Goal: Navigation & Orientation: Find specific page/section

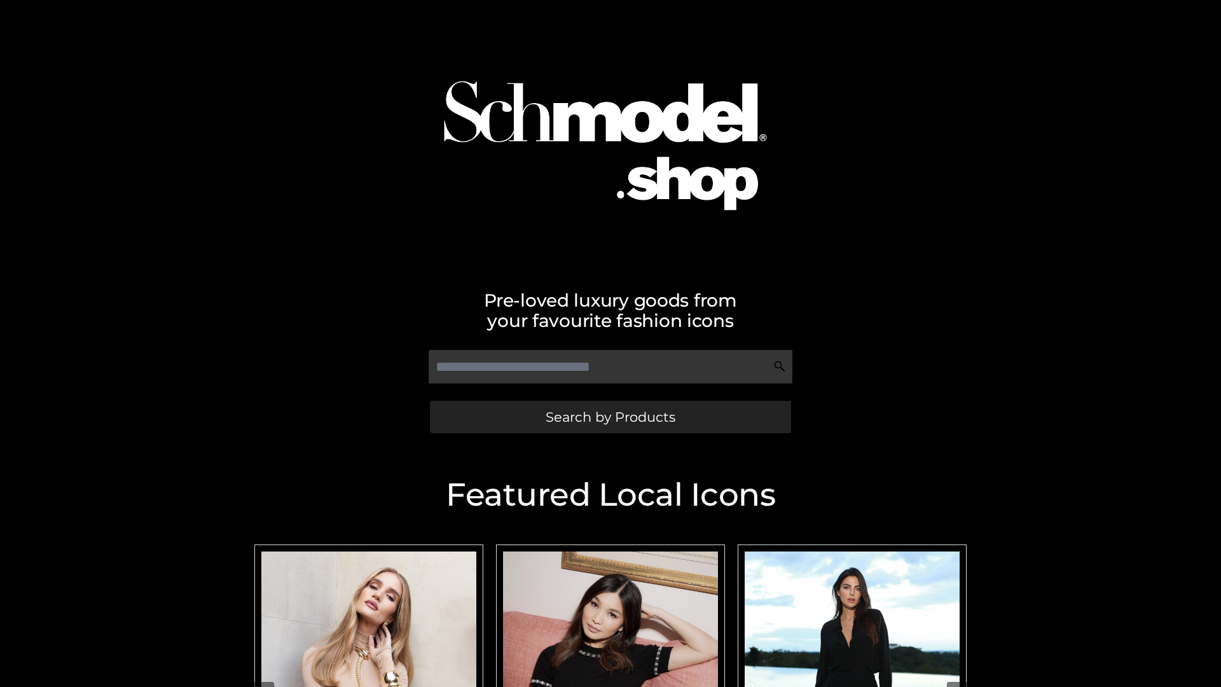
click at [610, 417] on span "Search by Products" at bounding box center [611, 416] width 130 height 13
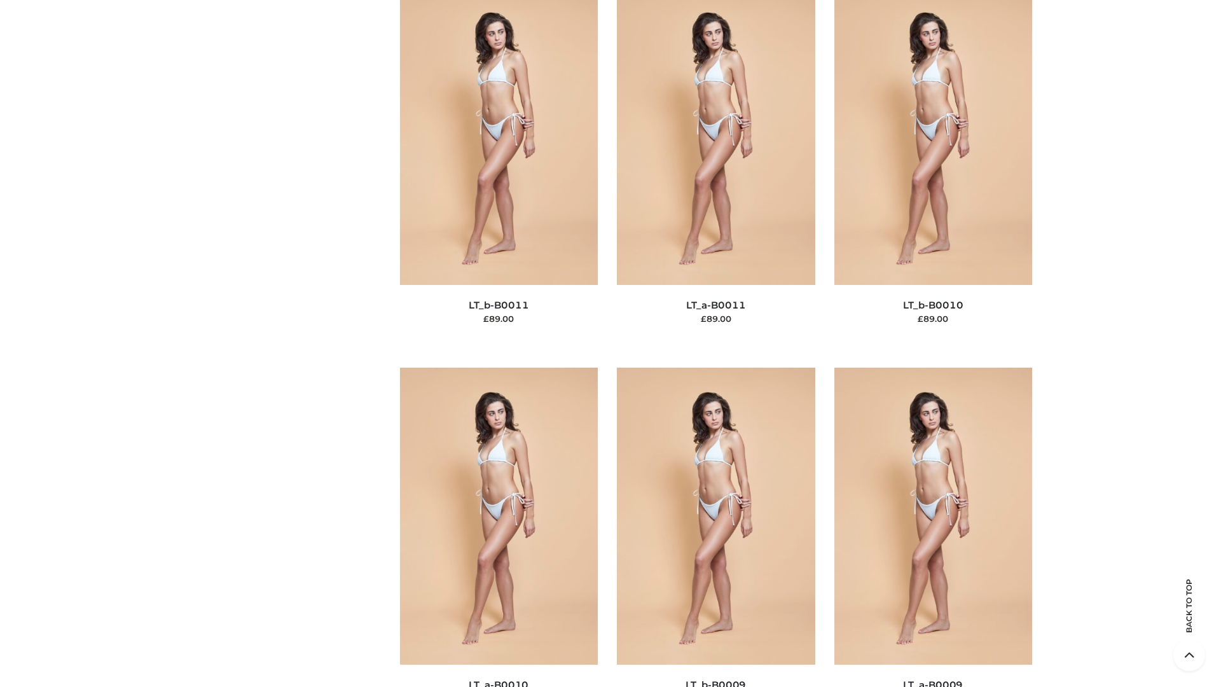
scroll to position [5713, 0]
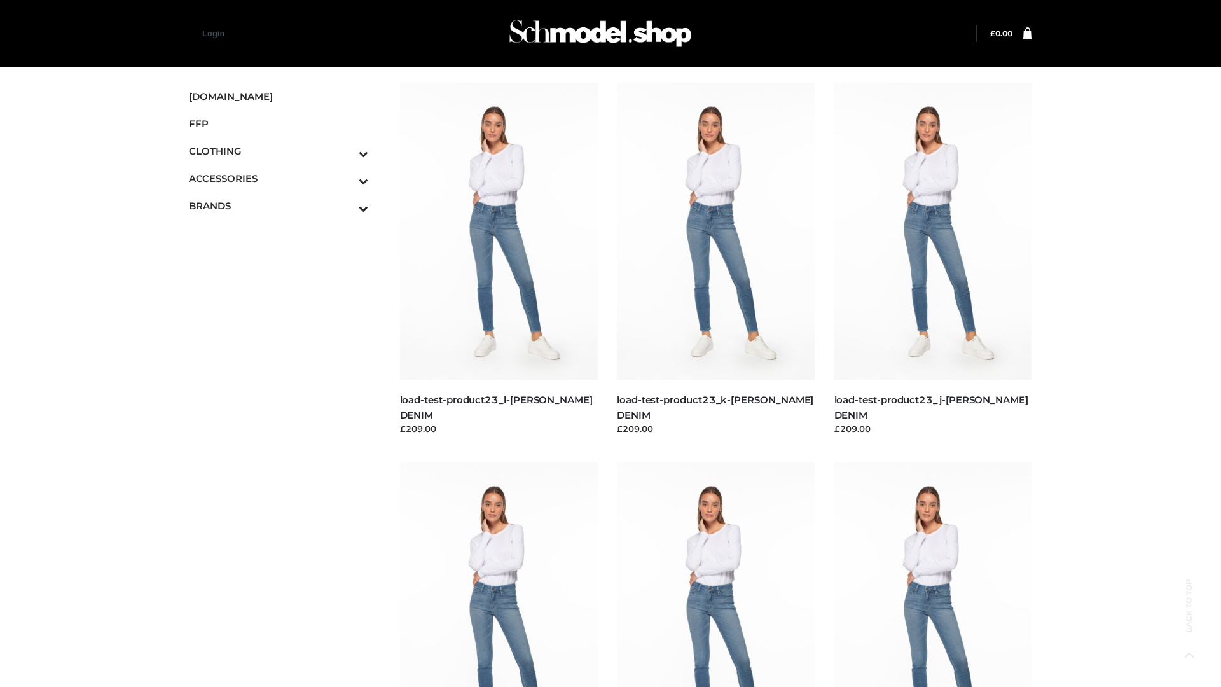
scroll to position [1116, 0]
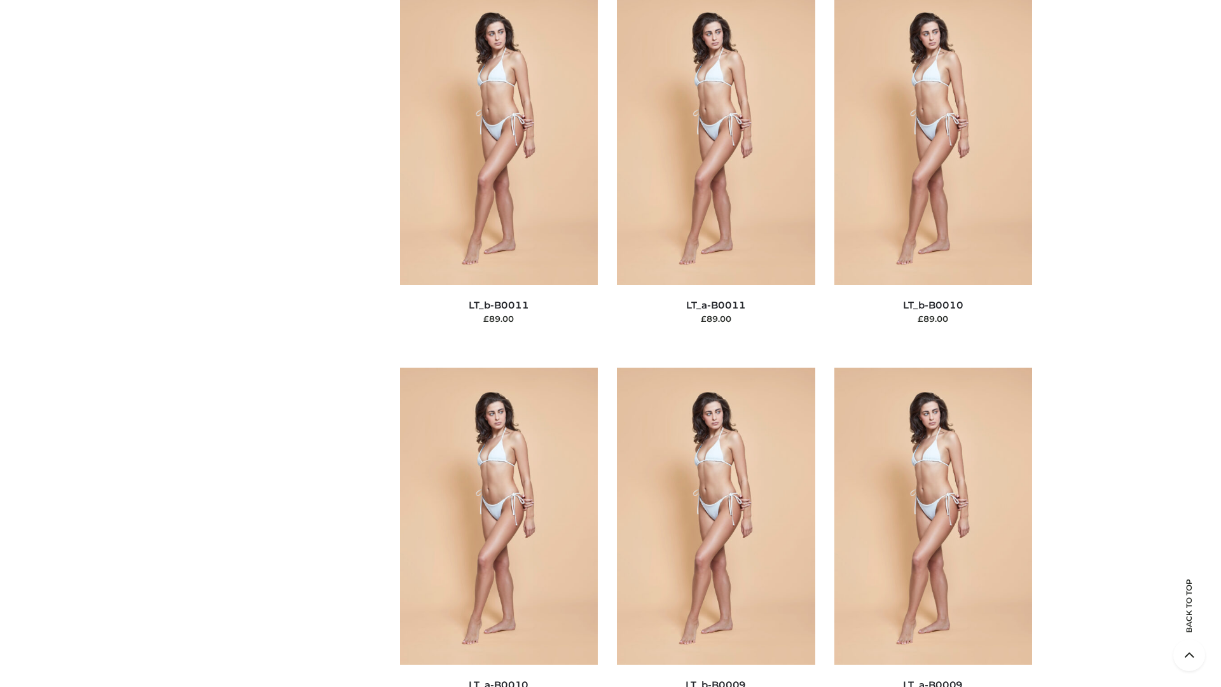
scroll to position [5713, 0]
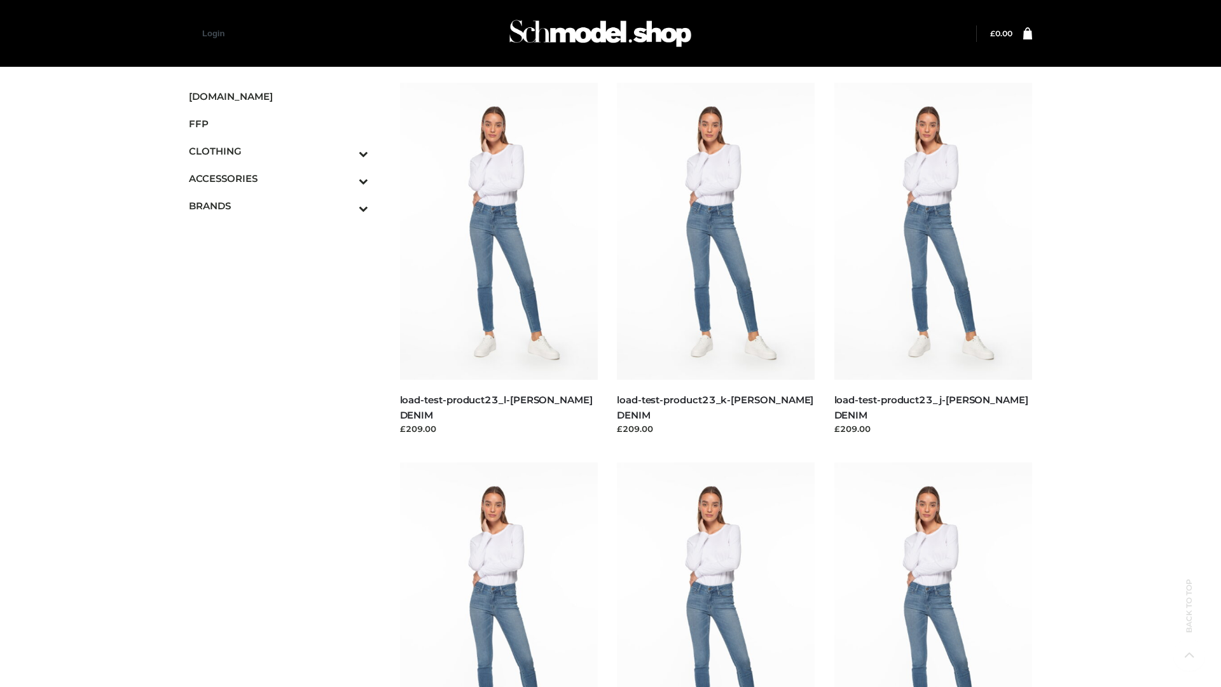
scroll to position [1116, 0]
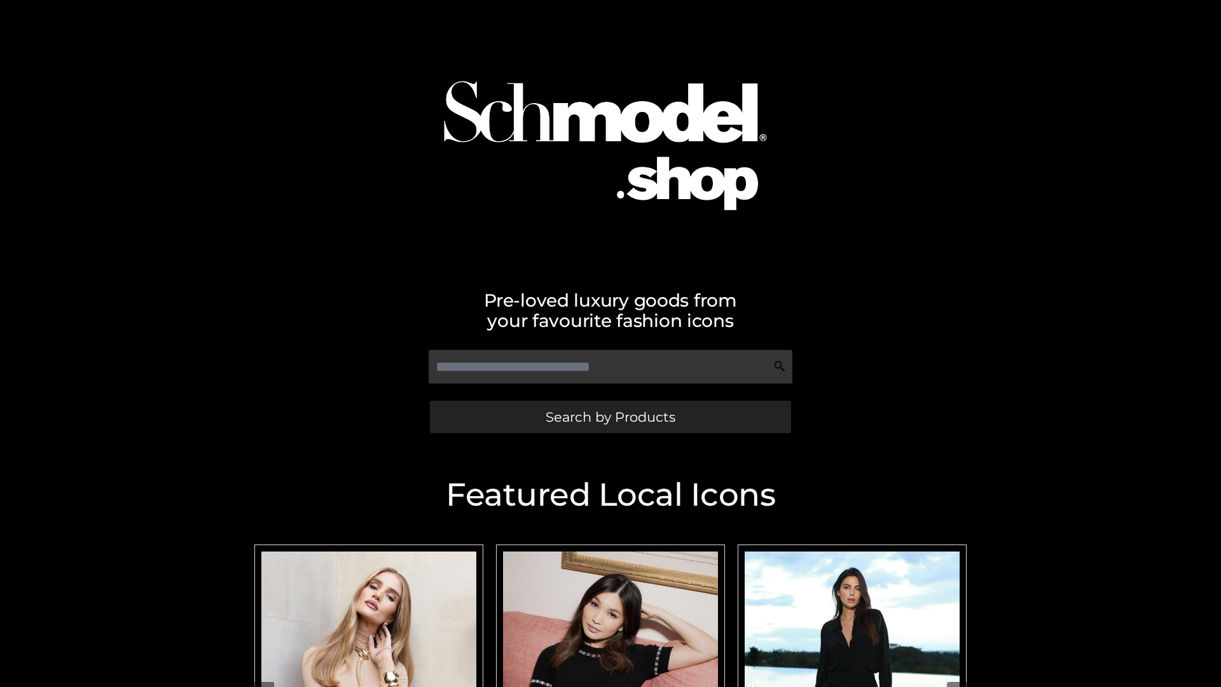
click at [610, 417] on span "Search by Products" at bounding box center [611, 416] width 130 height 13
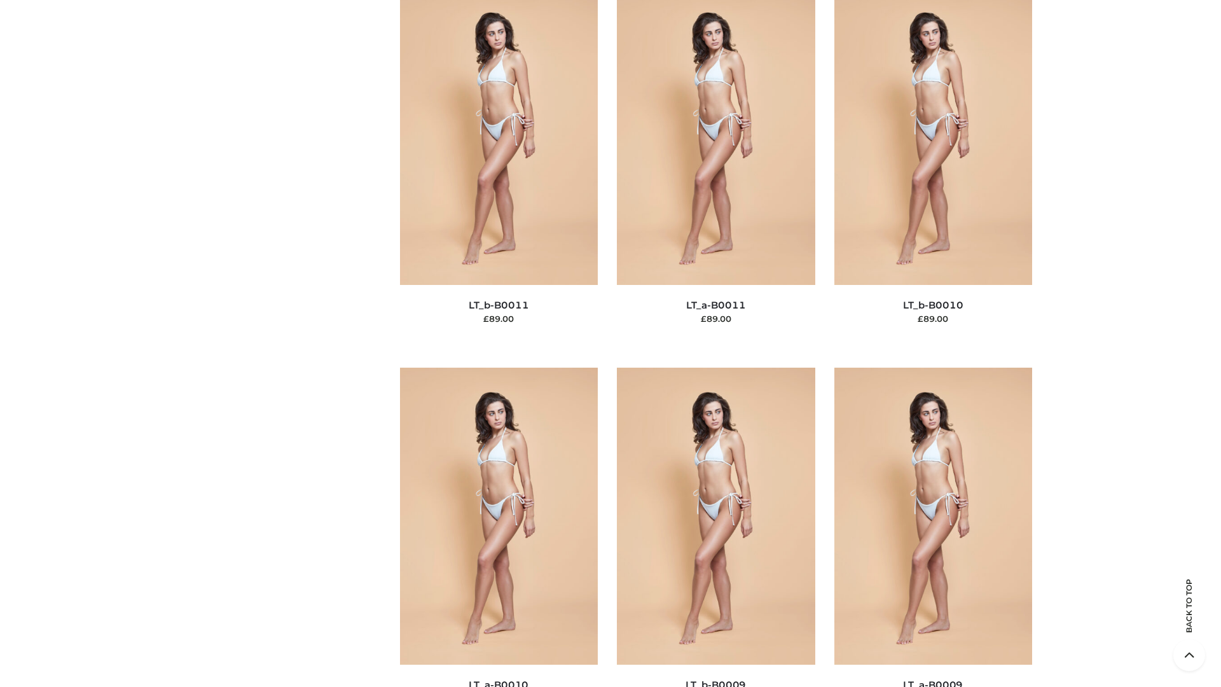
scroll to position [5713, 0]
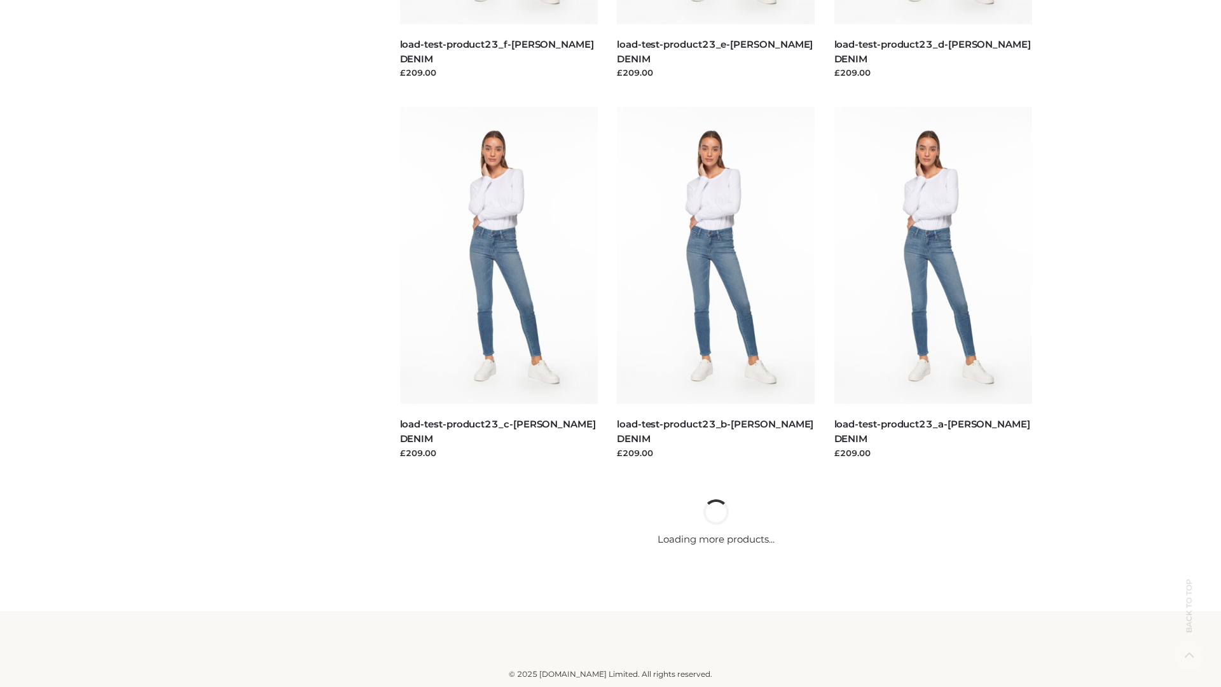
scroll to position [1116, 0]
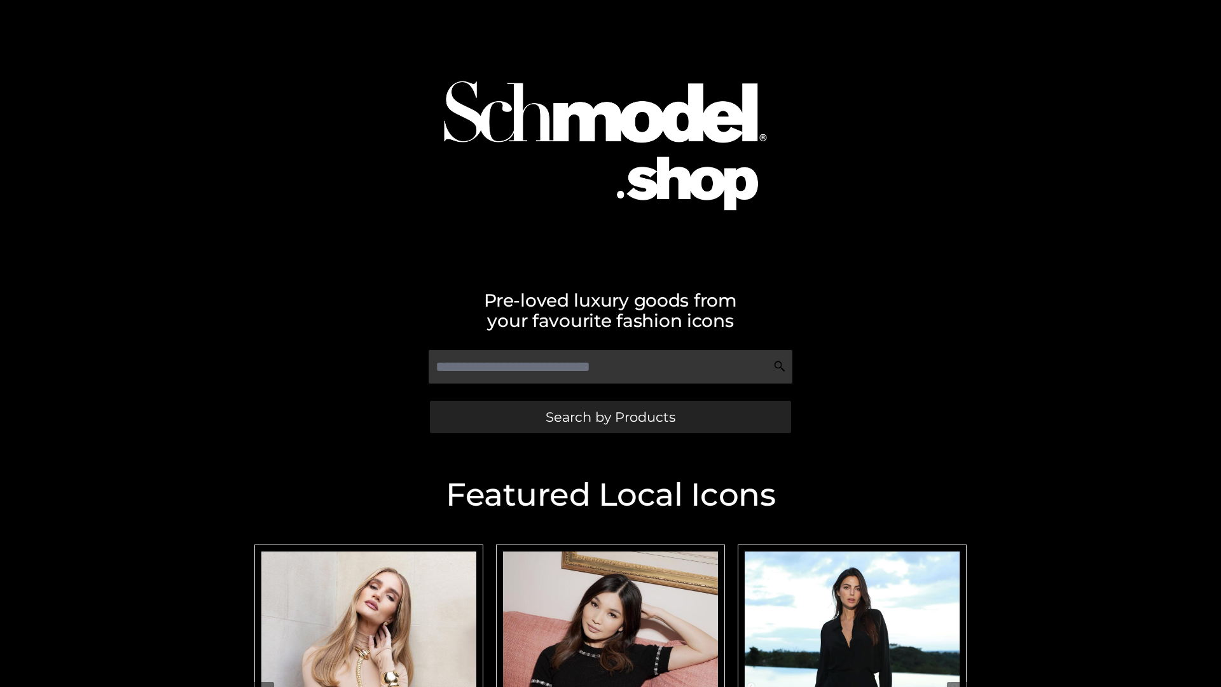
click at [610, 417] on span "Search by Products" at bounding box center [611, 416] width 130 height 13
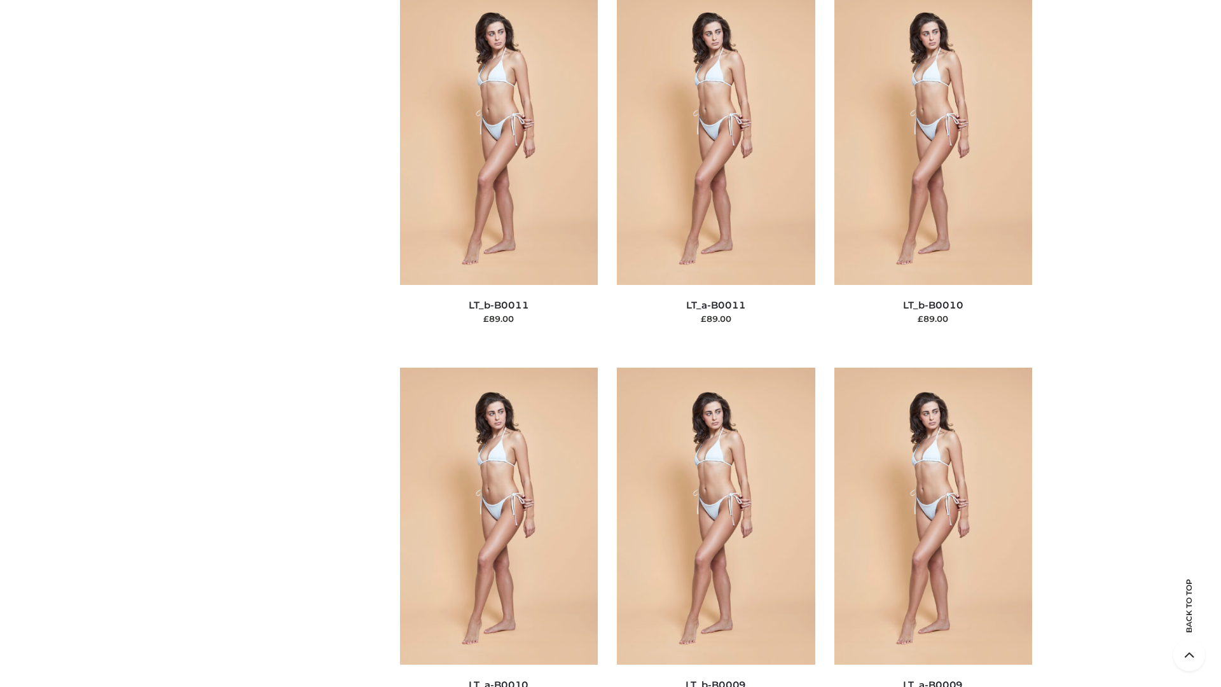
scroll to position [5713, 0]
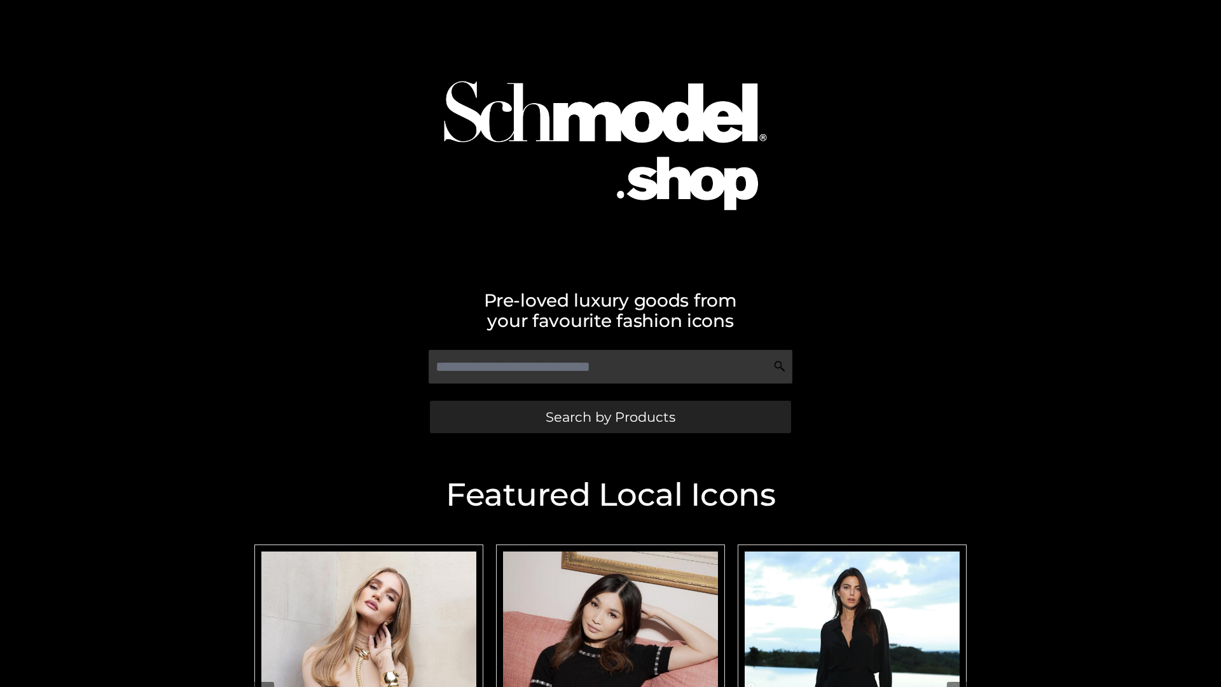
click at [610, 417] on span "Search by Products" at bounding box center [611, 416] width 130 height 13
